Goal: Navigation & Orientation: Find specific page/section

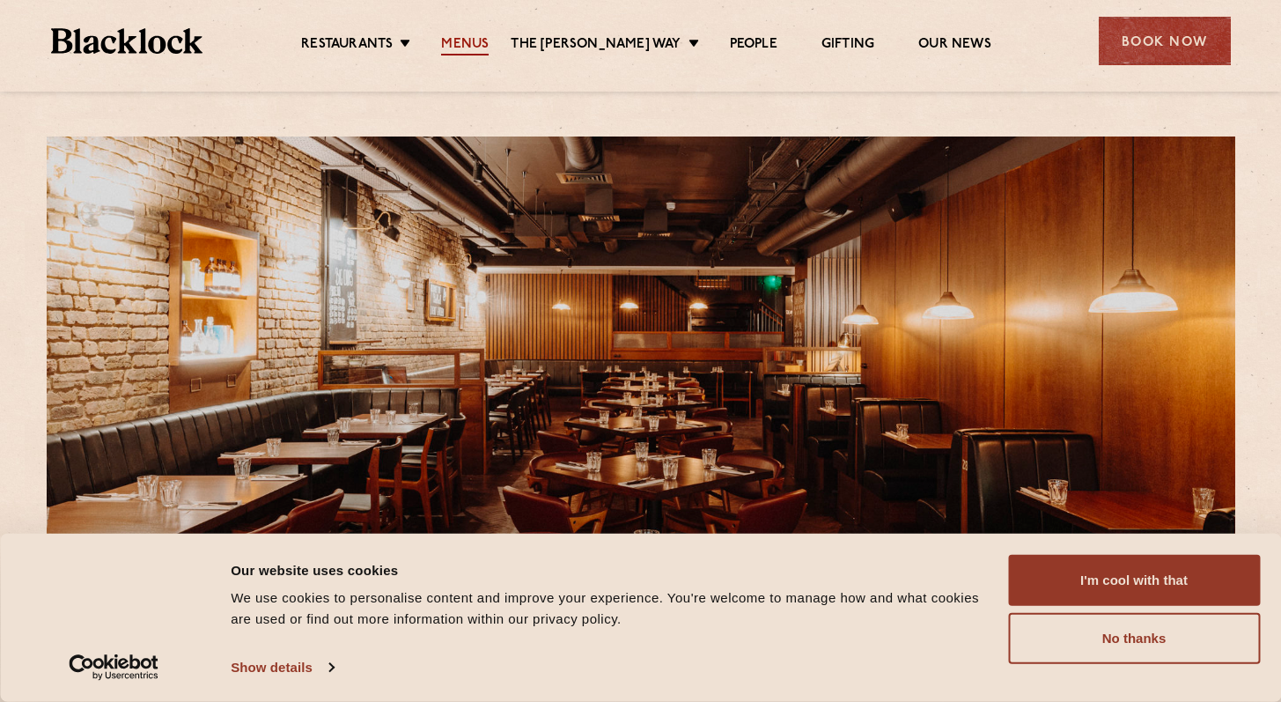
click at [489, 44] on link "Menus" at bounding box center [465, 45] width 48 height 19
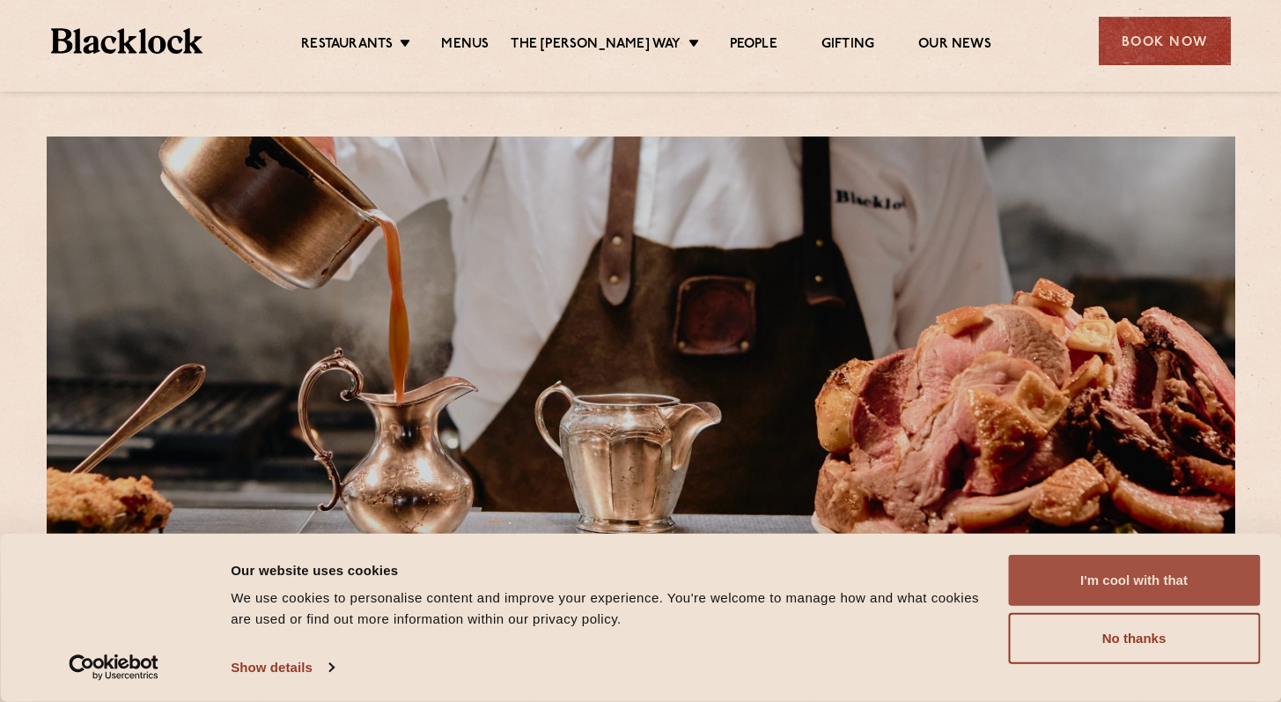
click at [1102, 582] on button "I'm cool with that" at bounding box center [1134, 580] width 252 height 51
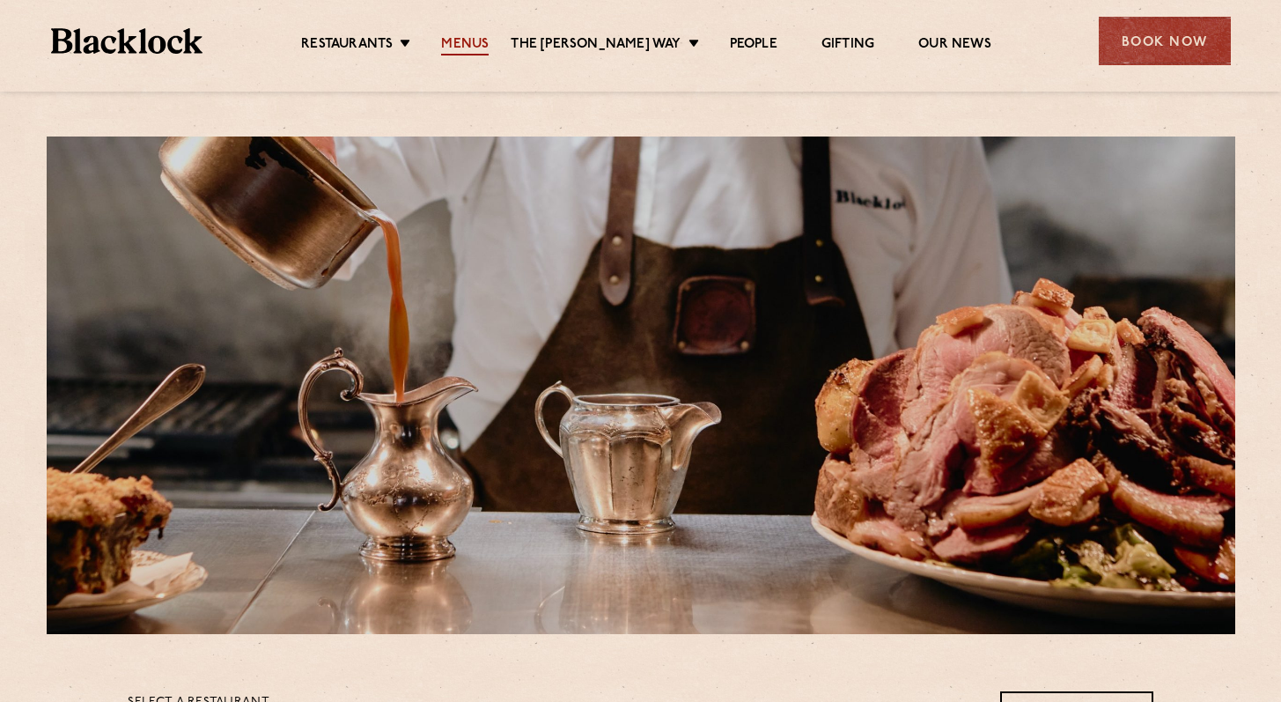
click at [489, 37] on link "Menus" at bounding box center [465, 45] width 48 height 19
